Goal: Communication & Community: Share content

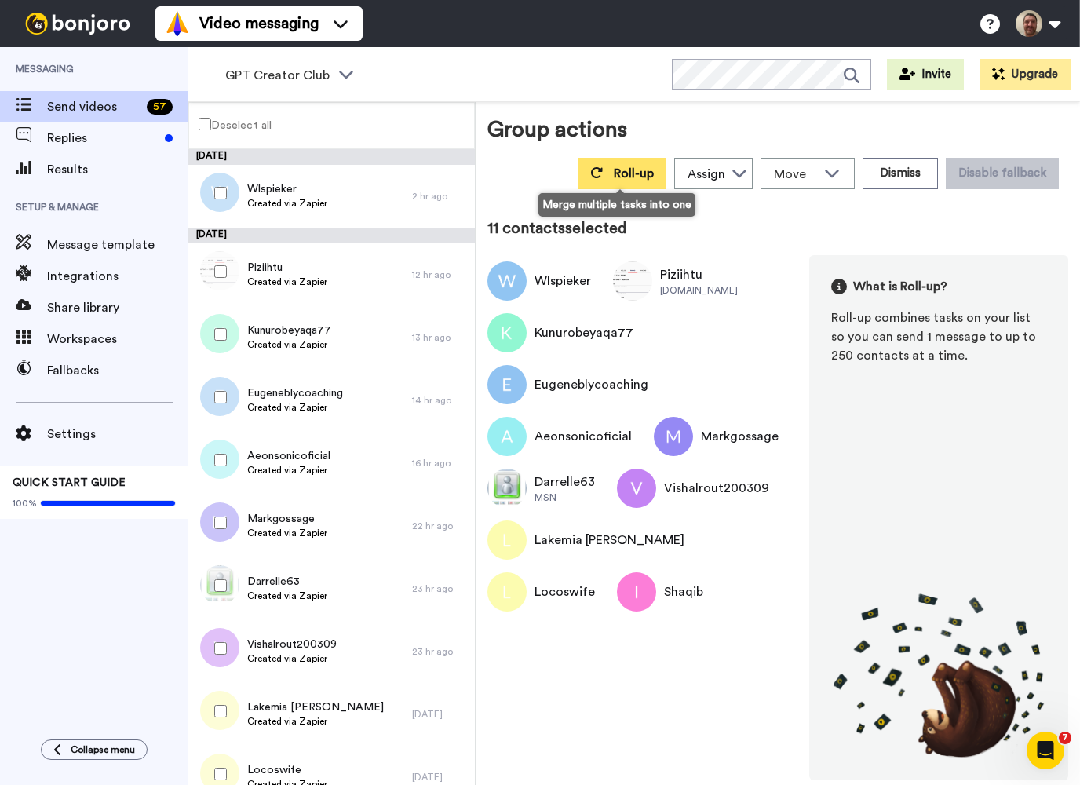
click at [616, 170] on span "Roll-up" at bounding box center [634, 173] width 40 height 13
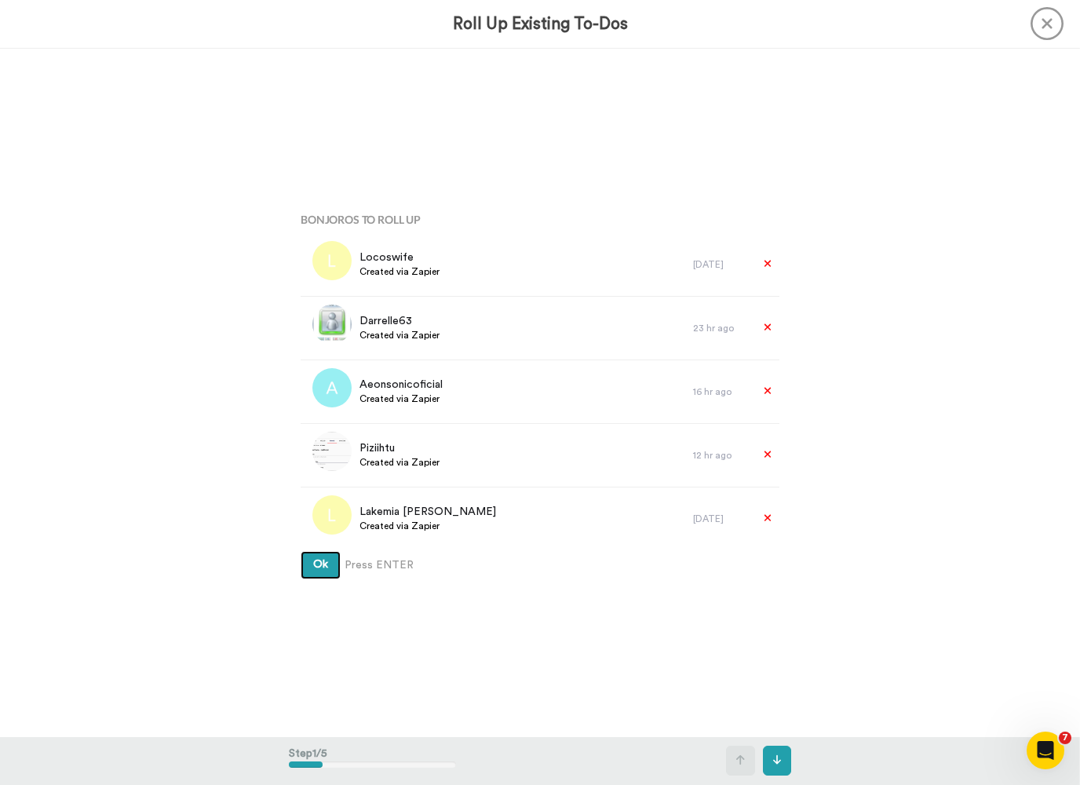
click at [318, 568] on span "Ok" at bounding box center [320, 564] width 15 height 11
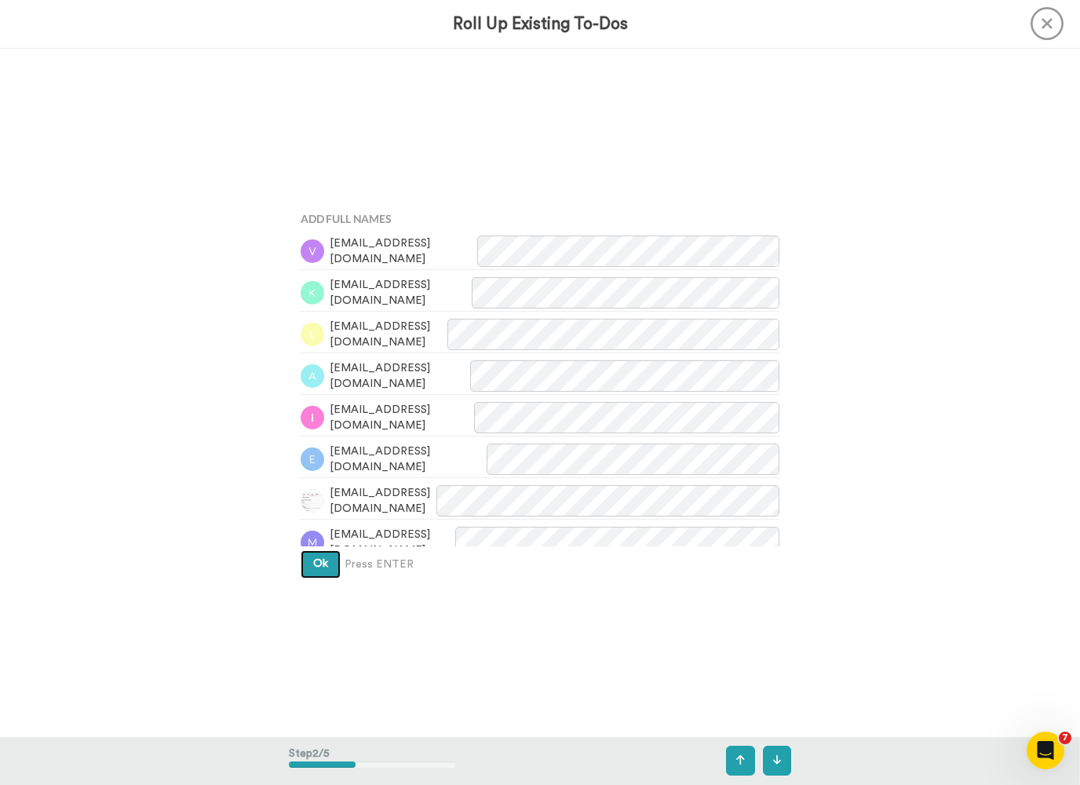
click at [332, 572] on button "Ok" at bounding box center [321, 564] width 40 height 28
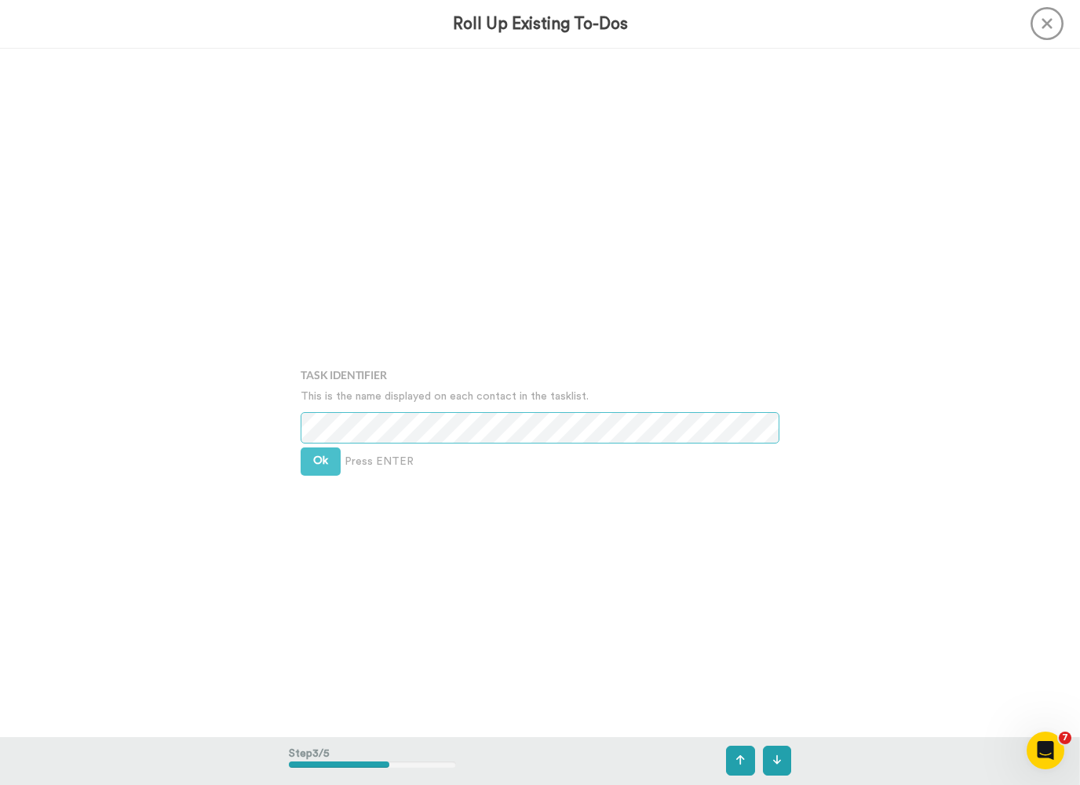
scroll to position [1378, 0]
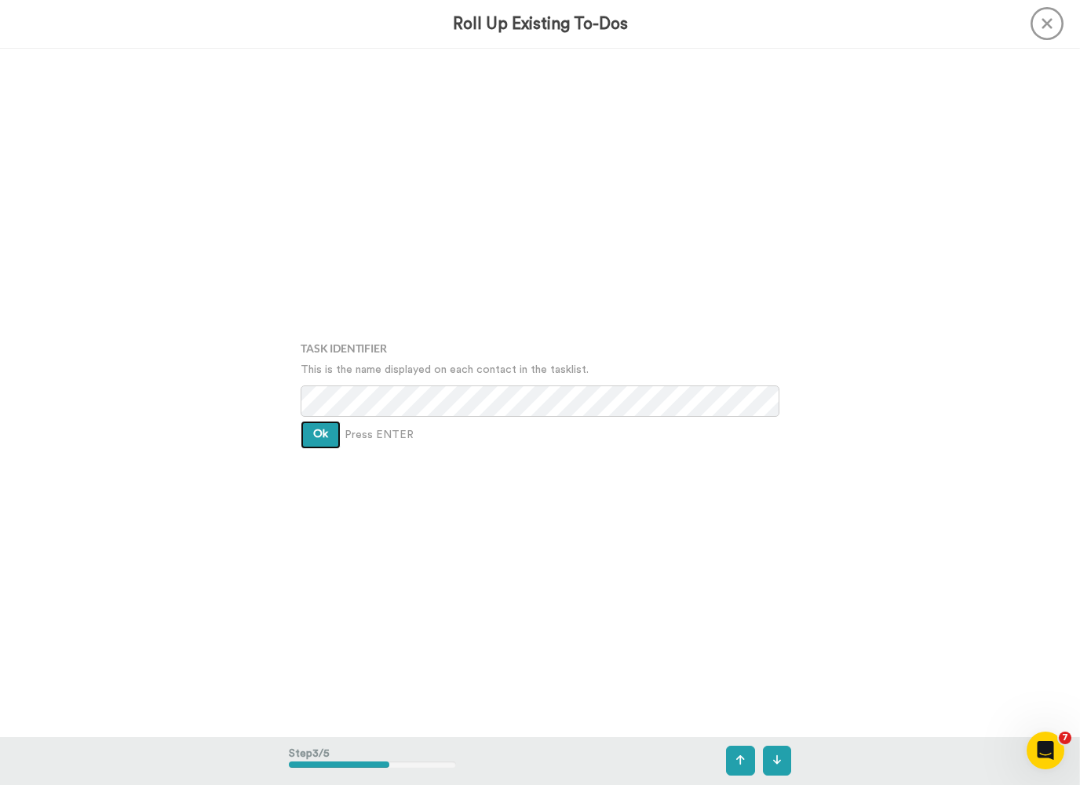
click at [320, 435] on span "Ok" at bounding box center [320, 434] width 15 height 11
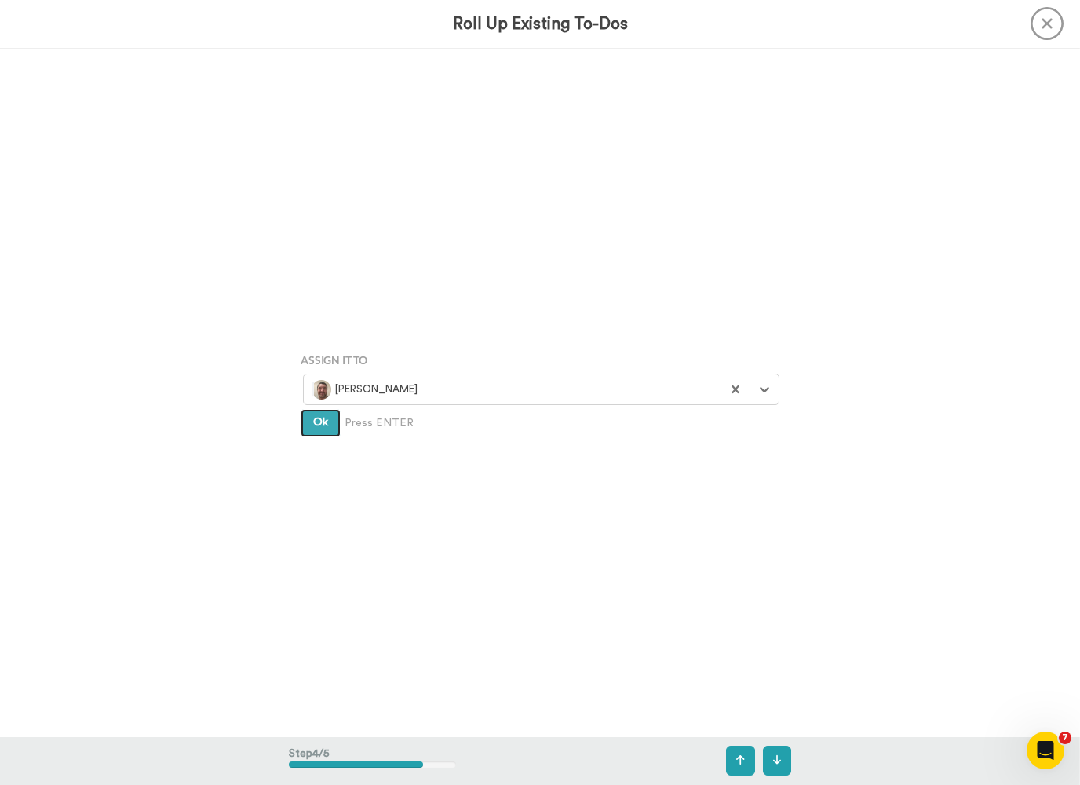
click at [320, 435] on button "Ok" at bounding box center [321, 423] width 40 height 28
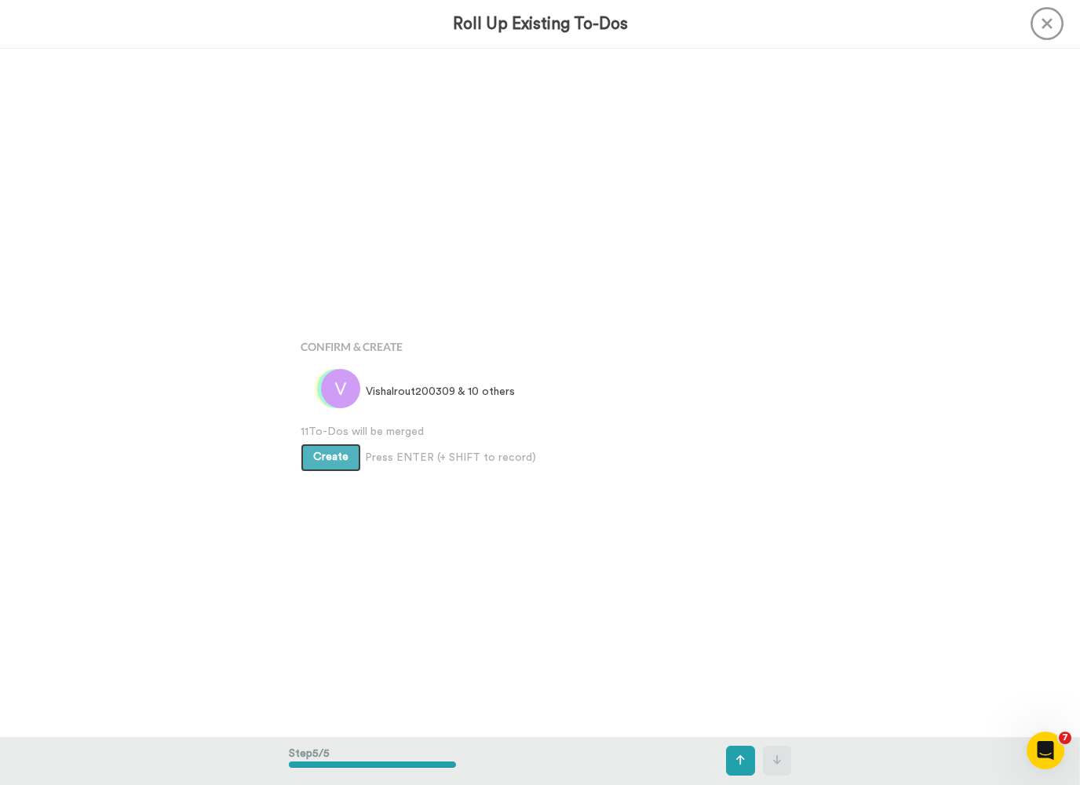
scroll to position [2754, 0]
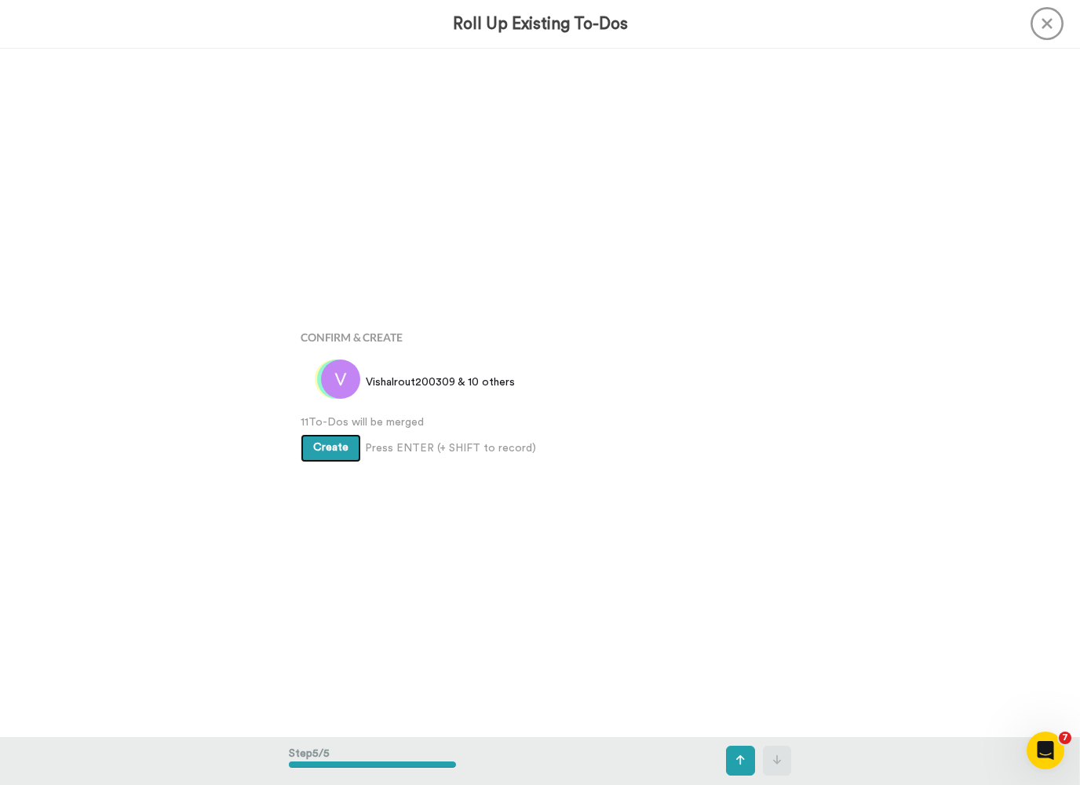
click at [320, 435] on button "Create" at bounding box center [331, 448] width 60 height 28
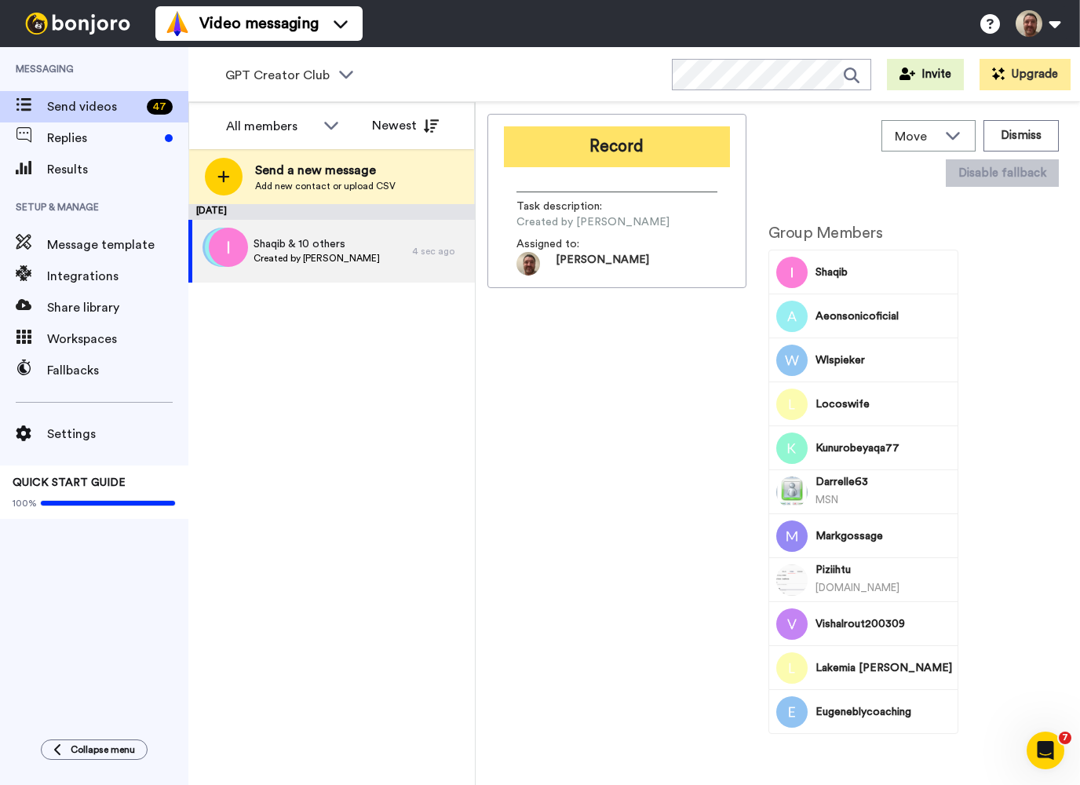
click at [631, 133] on button "Record" at bounding box center [617, 146] width 226 height 41
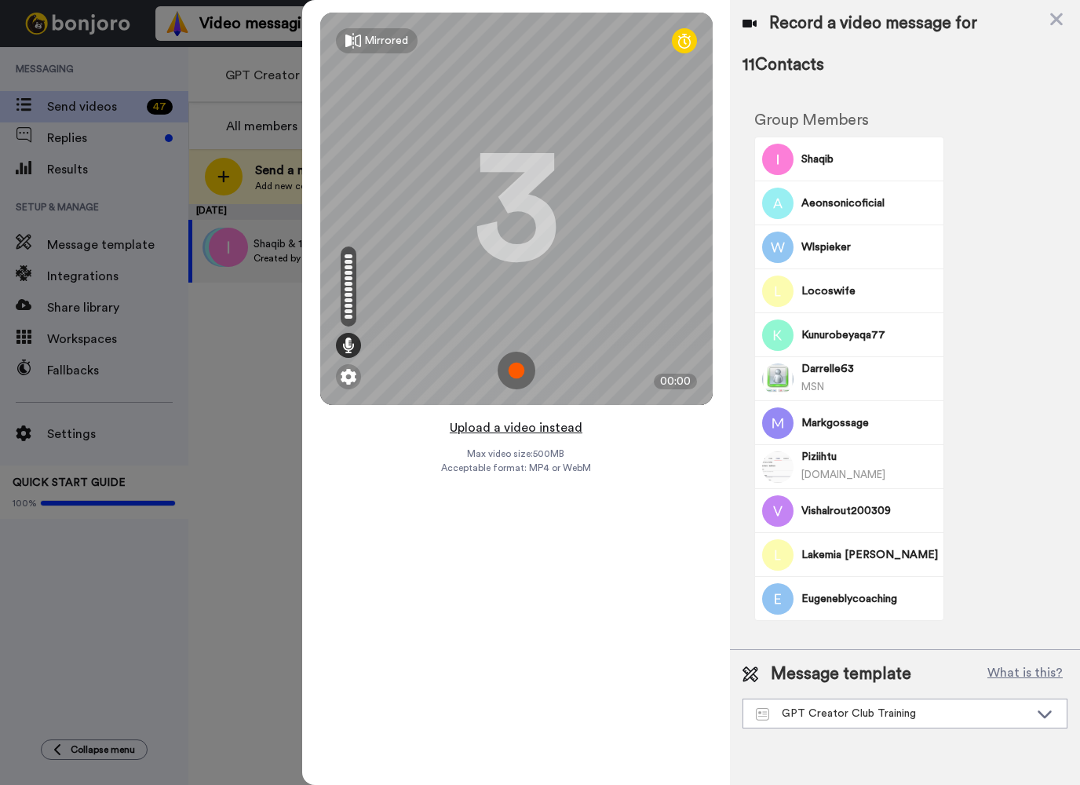
click at [523, 431] on html "Video messaging Help docs Settings Messaging Send videos 47 Replies Results Set…" at bounding box center [540, 392] width 1080 height 785
click at [524, 432] on button "Upload a video instead" at bounding box center [516, 428] width 142 height 20
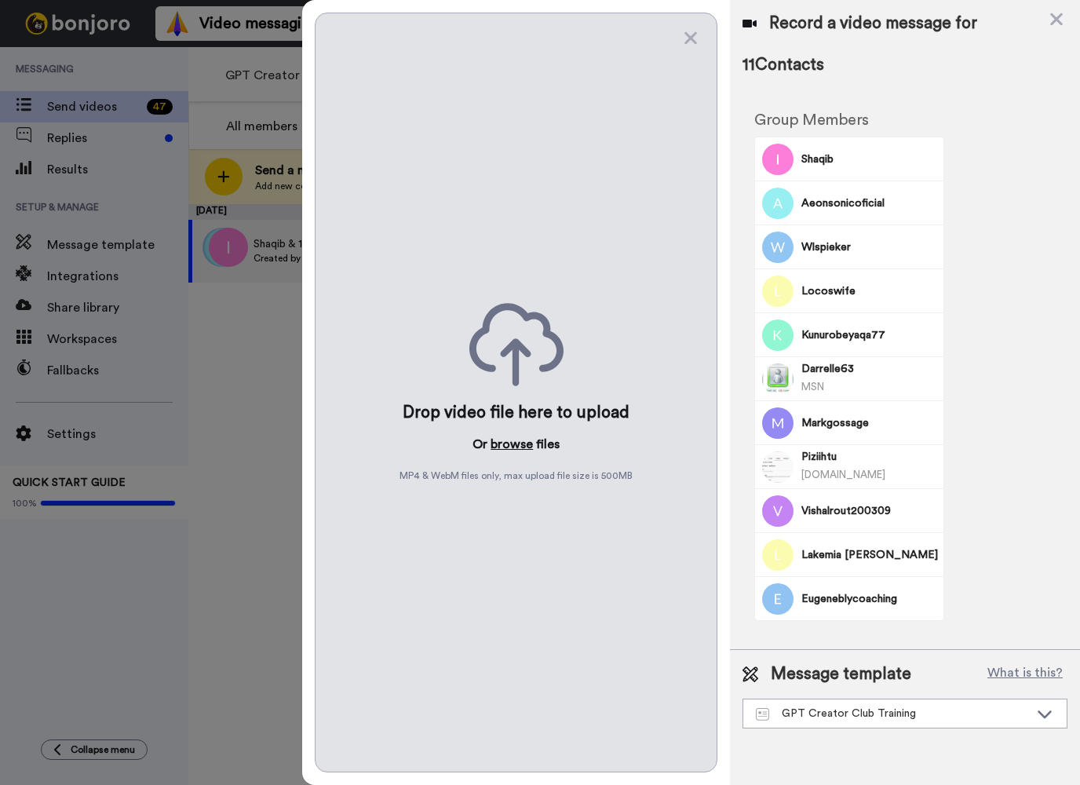
click at [511, 445] on button "browse" at bounding box center [512, 444] width 42 height 19
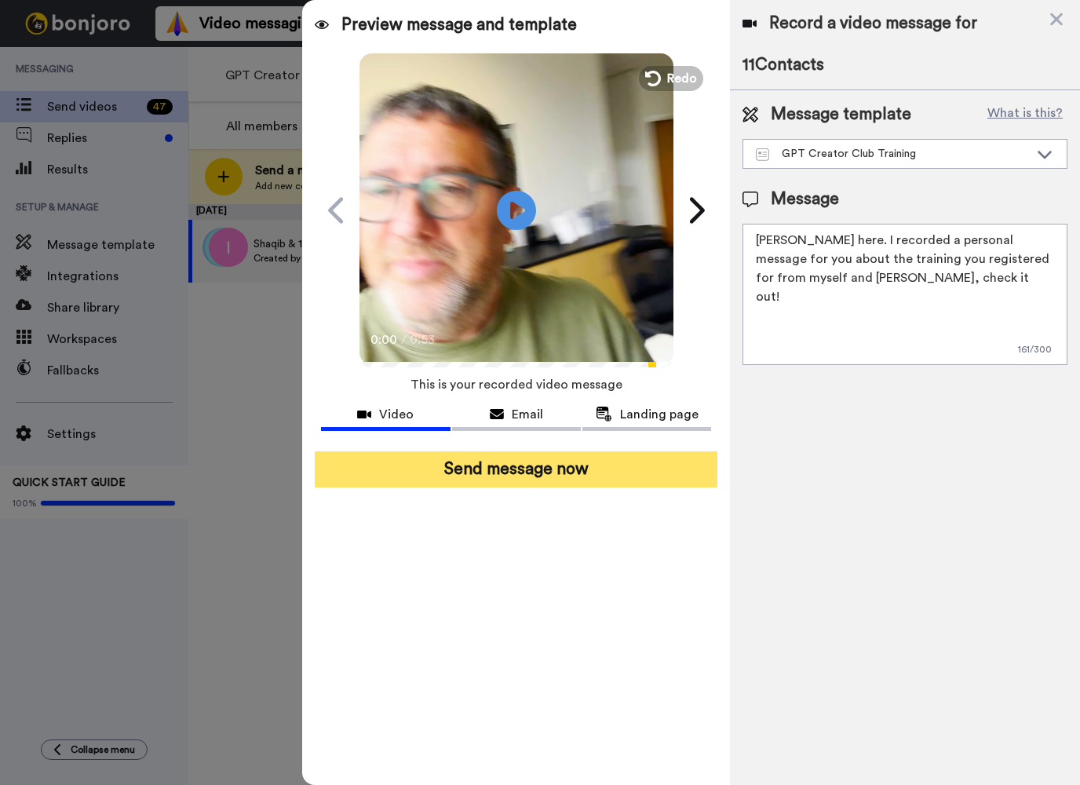
click at [501, 476] on button "Send message now" at bounding box center [516, 469] width 403 height 36
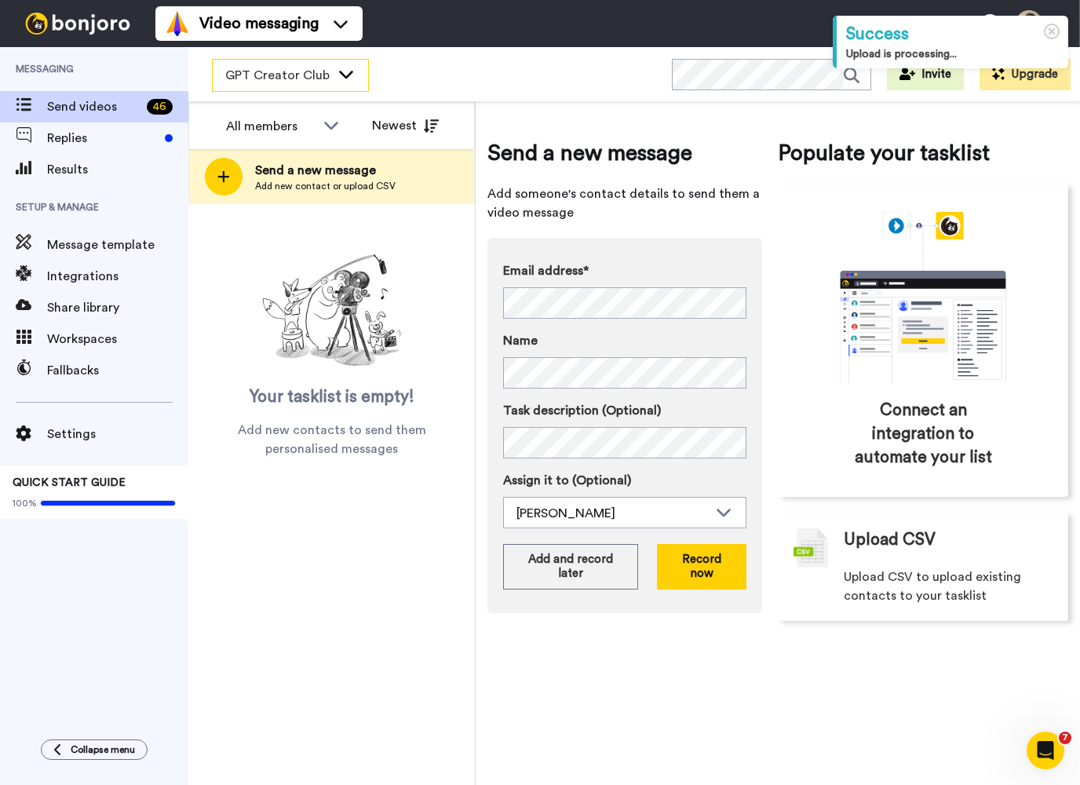
click at [348, 77] on icon at bounding box center [346, 75] width 14 height 8
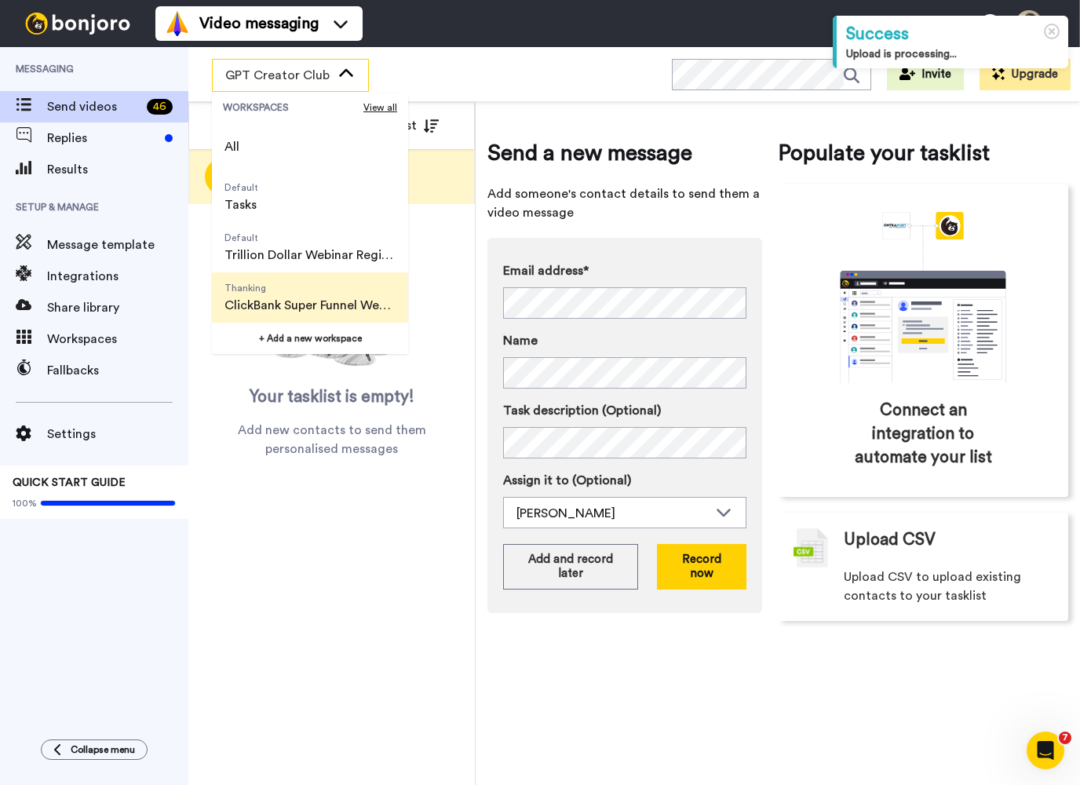
click at [301, 304] on span "ClickBank Super Funnel Webinar Registrants" at bounding box center [310, 305] width 171 height 19
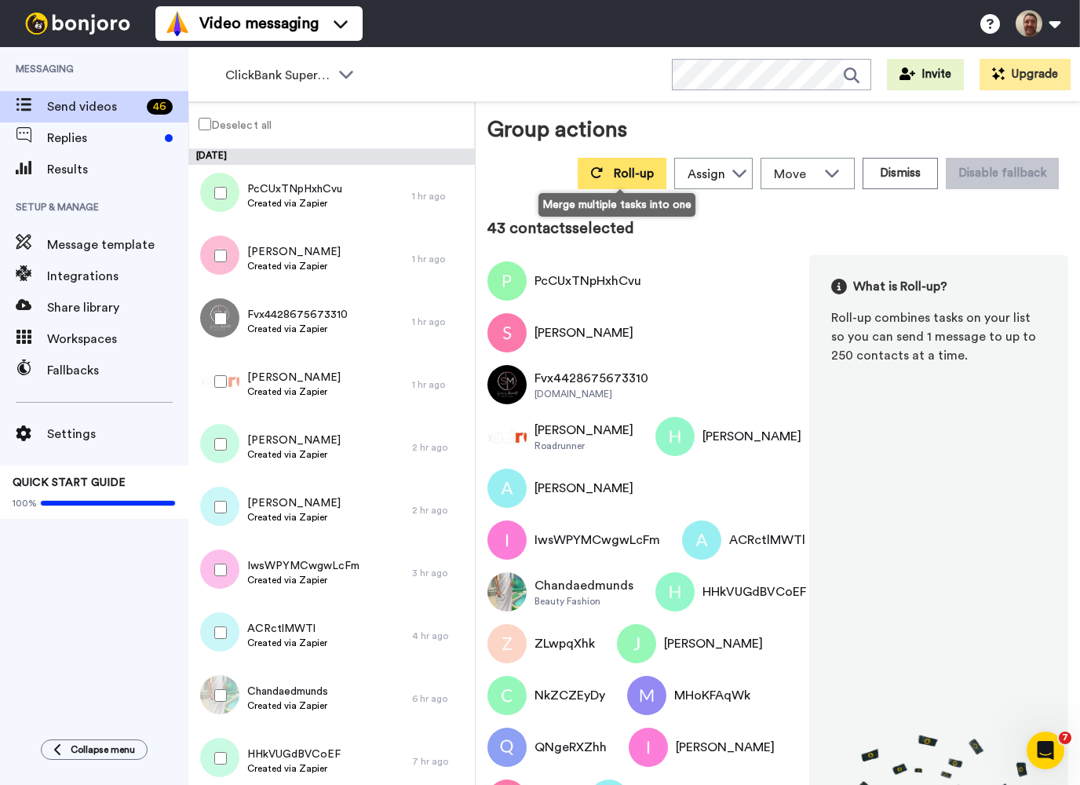
click at [633, 185] on button "Roll-up" at bounding box center [622, 173] width 89 height 31
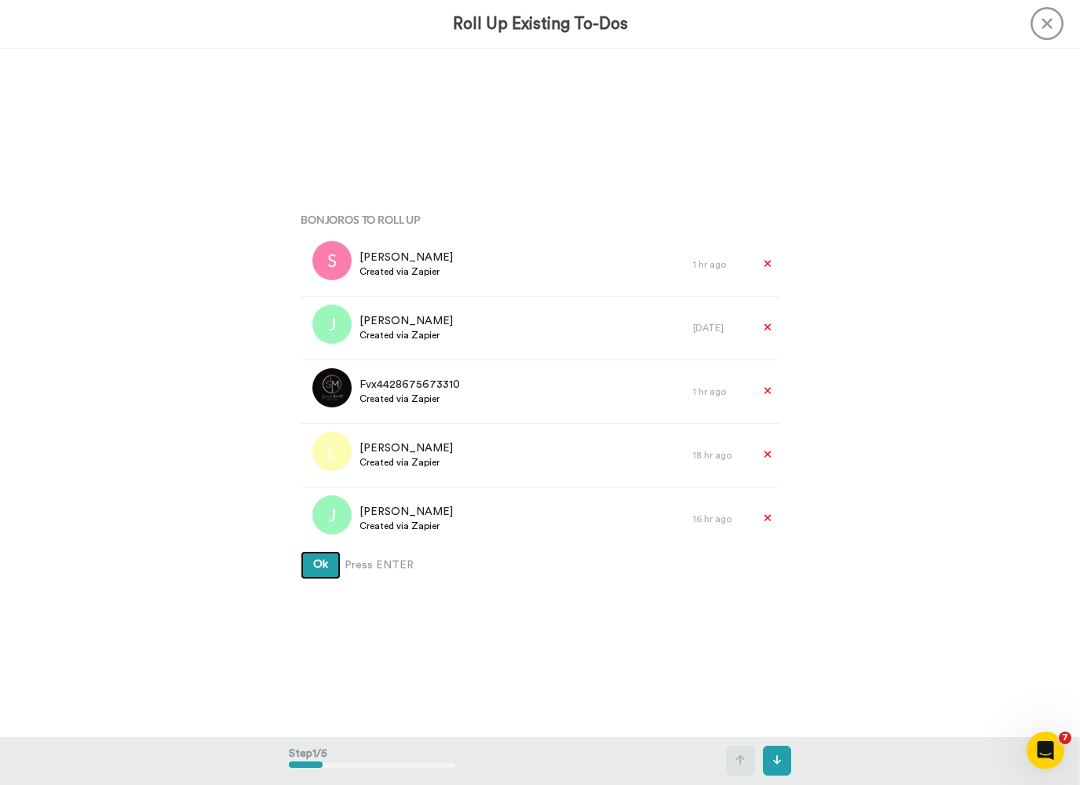
click at [320, 565] on button "Ok" at bounding box center [321, 565] width 40 height 28
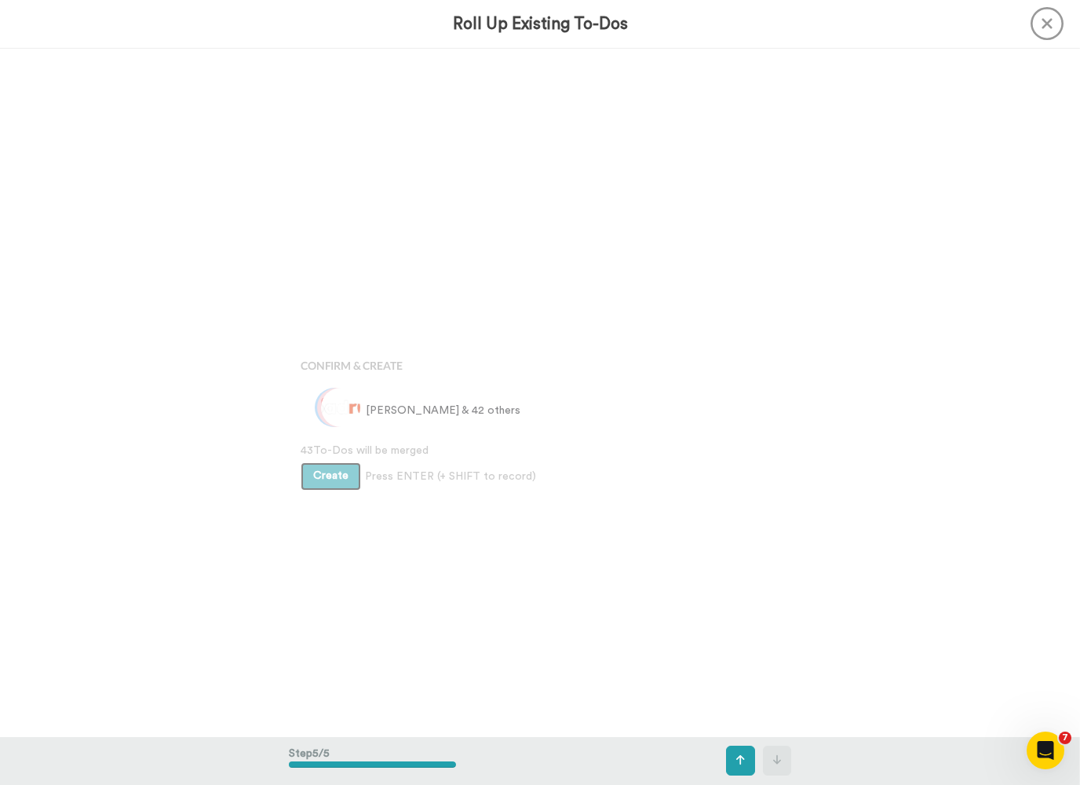
scroll to position [2754, 0]
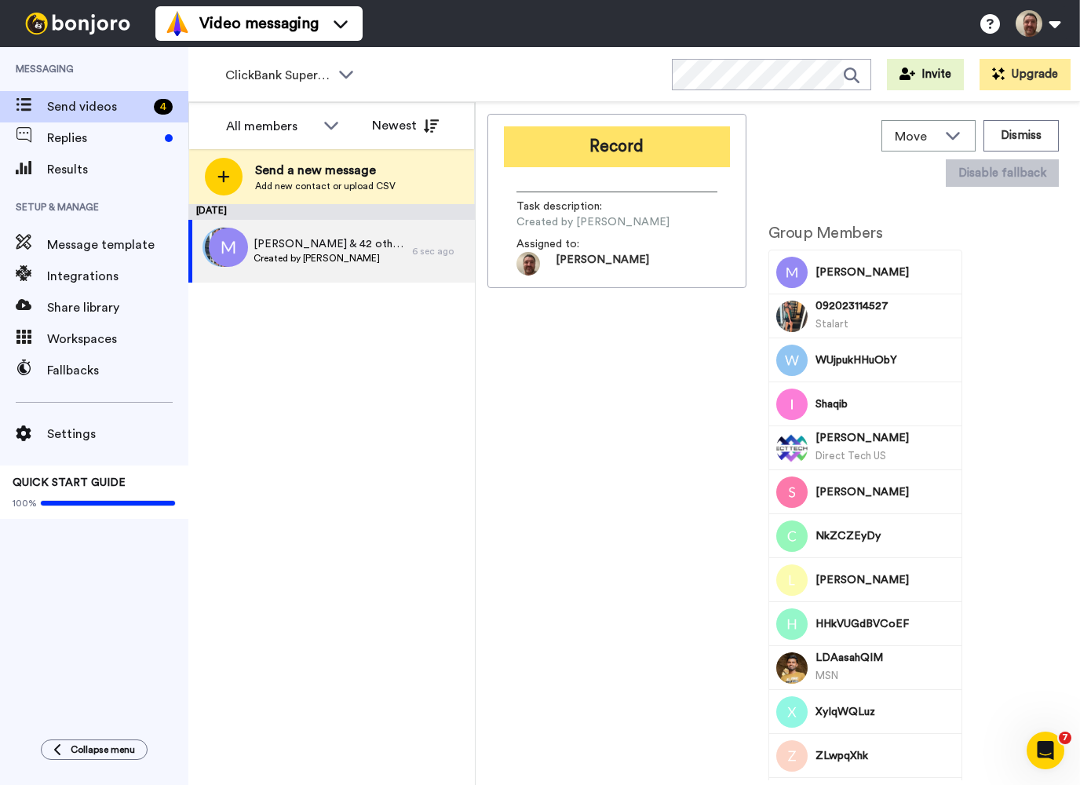
click at [595, 144] on button "Record" at bounding box center [617, 146] width 226 height 41
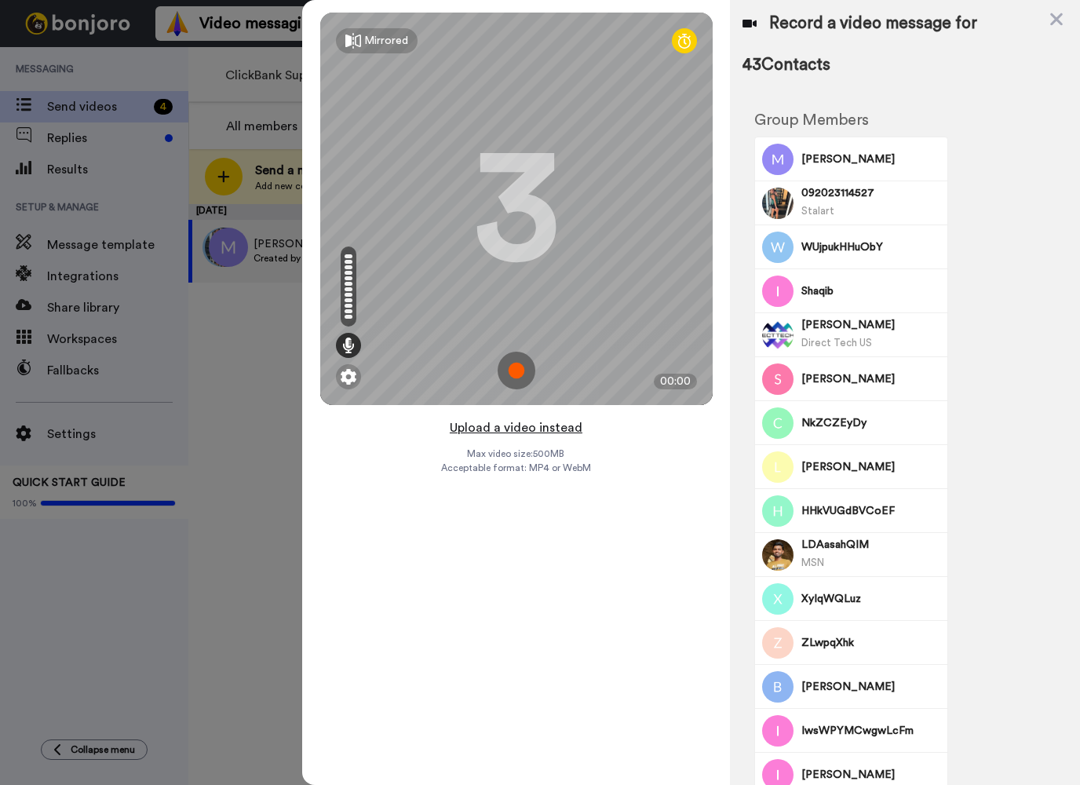
click at [510, 428] on button "Upload a video instead" at bounding box center [516, 428] width 142 height 20
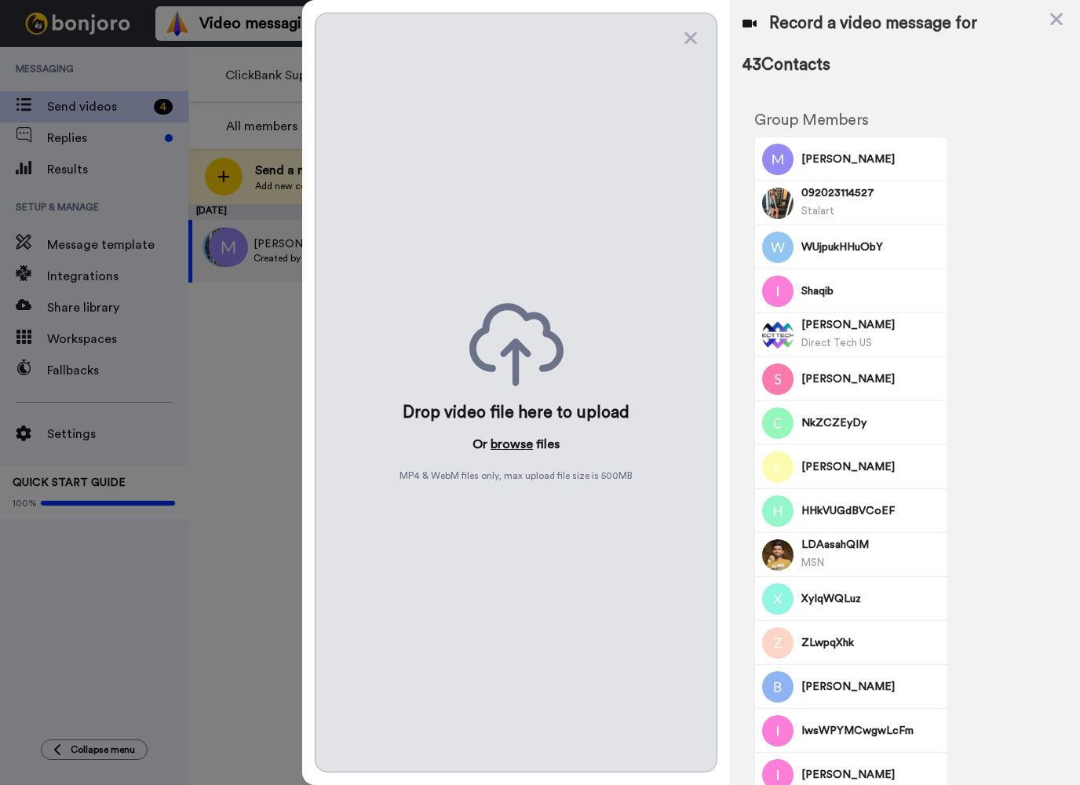
click at [515, 445] on button "browse" at bounding box center [512, 444] width 42 height 19
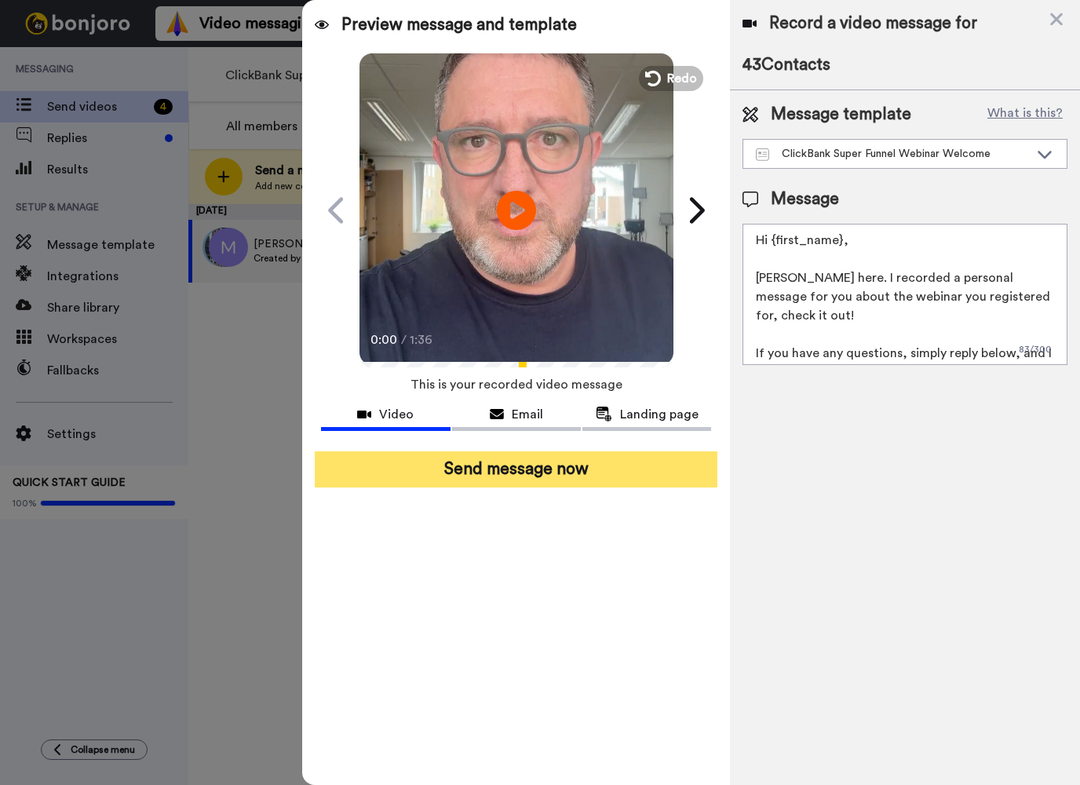
click at [510, 462] on button "Send message now" at bounding box center [516, 469] width 403 height 36
